Goal: Information Seeking & Learning: Learn about a topic

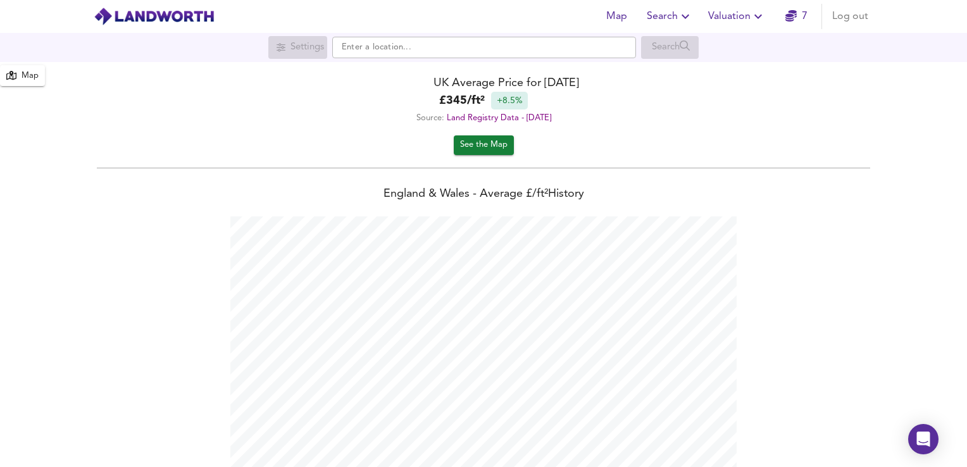
scroll to position [467, 967]
click at [618, 13] on span "Map" at bounding box center [616, 17] width 30 height 18
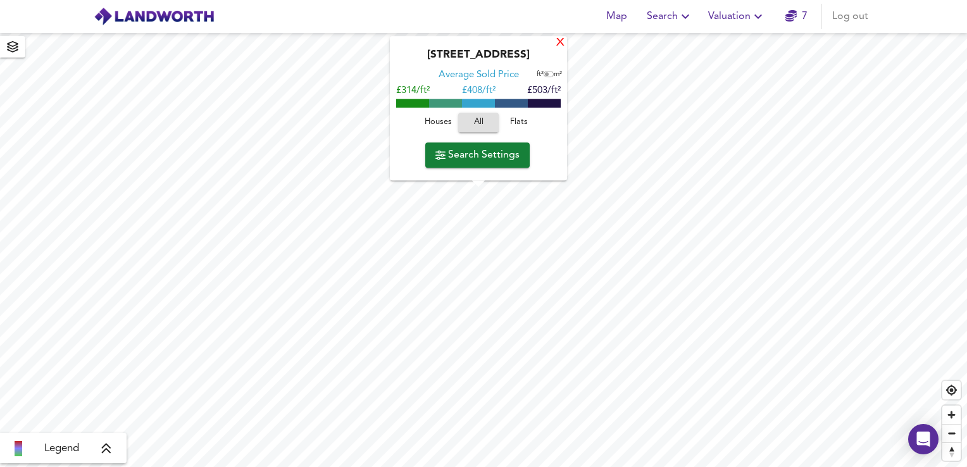
click at [556, 44] on div "X" at bounding box center [560, 43] width 11 height 12
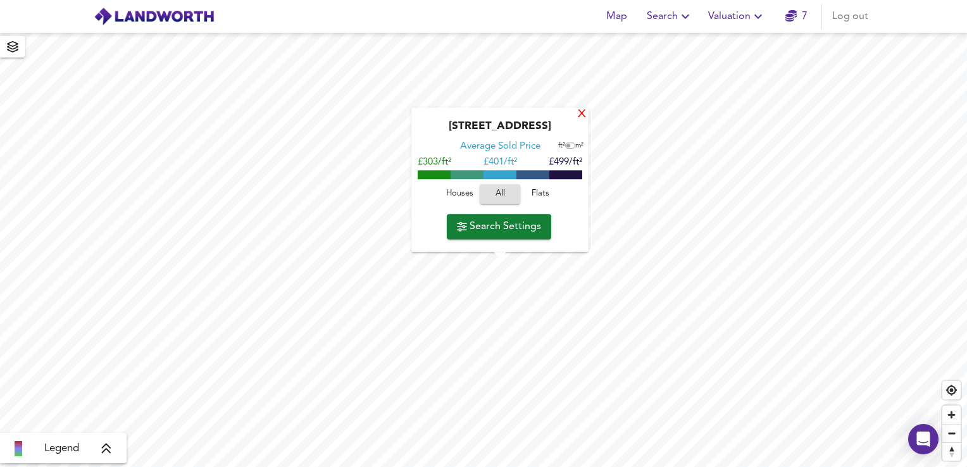
click at [582, 115] on div "X" at bounding box center [581, 115] width 11 height 12
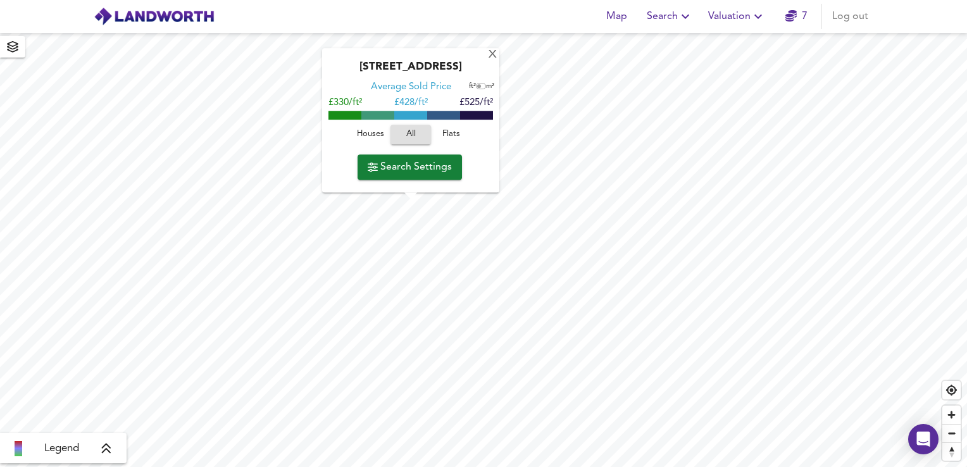
click at [455, 132] on span "Flats" at bounding box center [451, 134] width 34 height 15
click at [413, 134] on span "All" at bounding box center [411, 134] width 34 height 15
click at [364, 135] on span "Houses" at bounding box center [370, 134] width 34 height 15
click at [411, 130] on span "All" at bounding box center [411, 134] width 34 height 15
click at [494, 53] on div "X" at bounding box center [492, 55] width 11 height 12
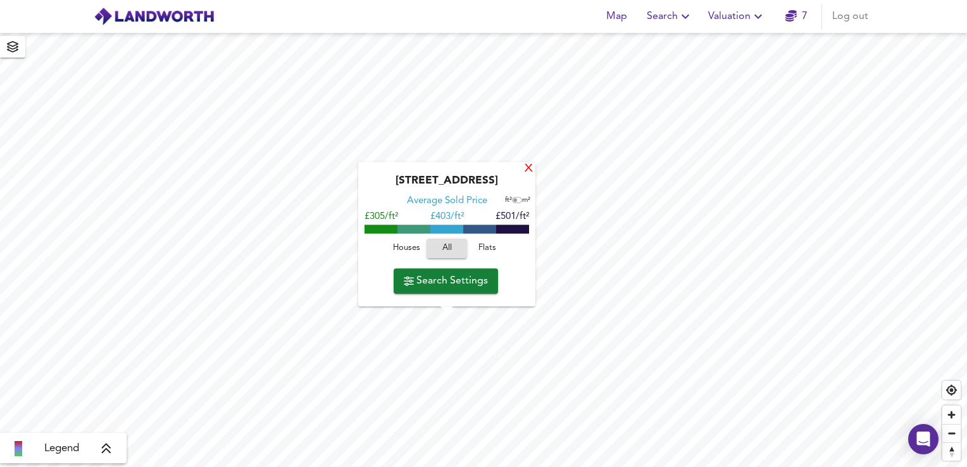
click at [529, 166] on div "X" at bounding box center [528, 169] width 11 height 12
